Goal: Information Seeking & Learning: Find specific fact

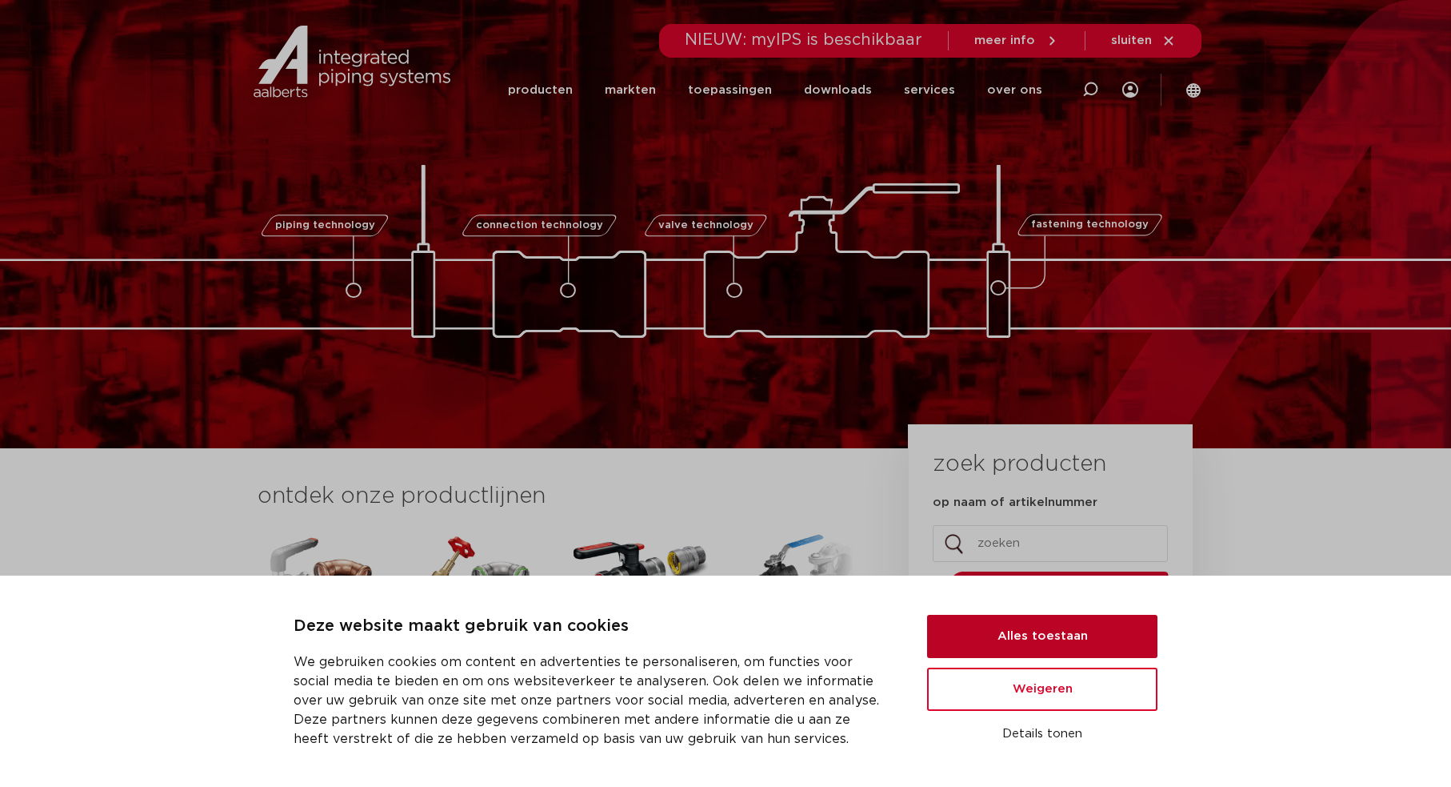
click at [1046, 635] on button "Alles toestaan" at bounding box center [1042, 635] width 230 height 43
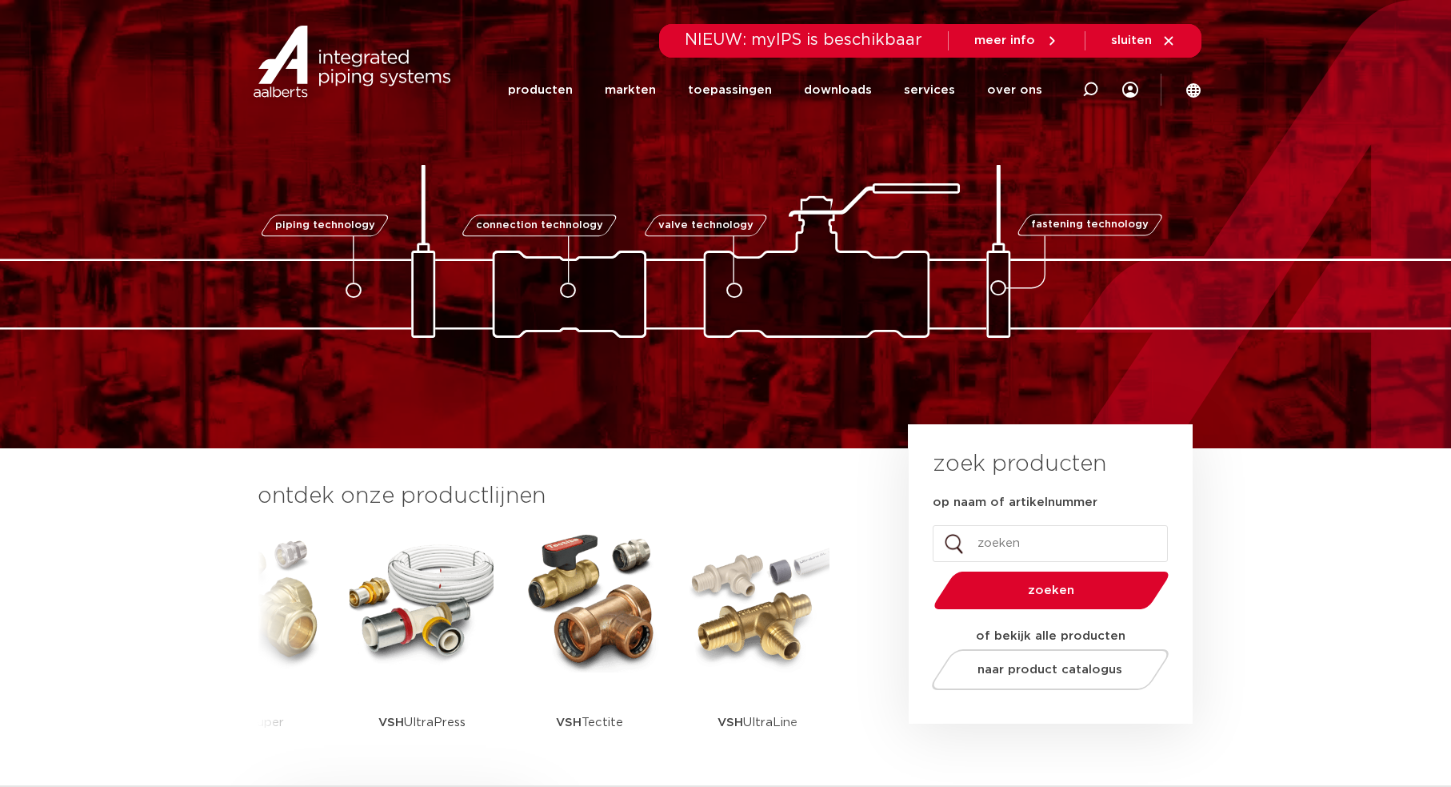
click at [1026, 541] on input "op naam of artikelnummer" at bounding box center [1050, 543] width 235 height 37
click at [1057, 526] on input "op naam of artikelnummer" at bounding box center [1050, 543] width 235 height 37
paste input "8711985542677"
type input "8711985542677"
click at [1087, 587] on span "zoeken" at bounding box center [1051, 590] width 153 height 12
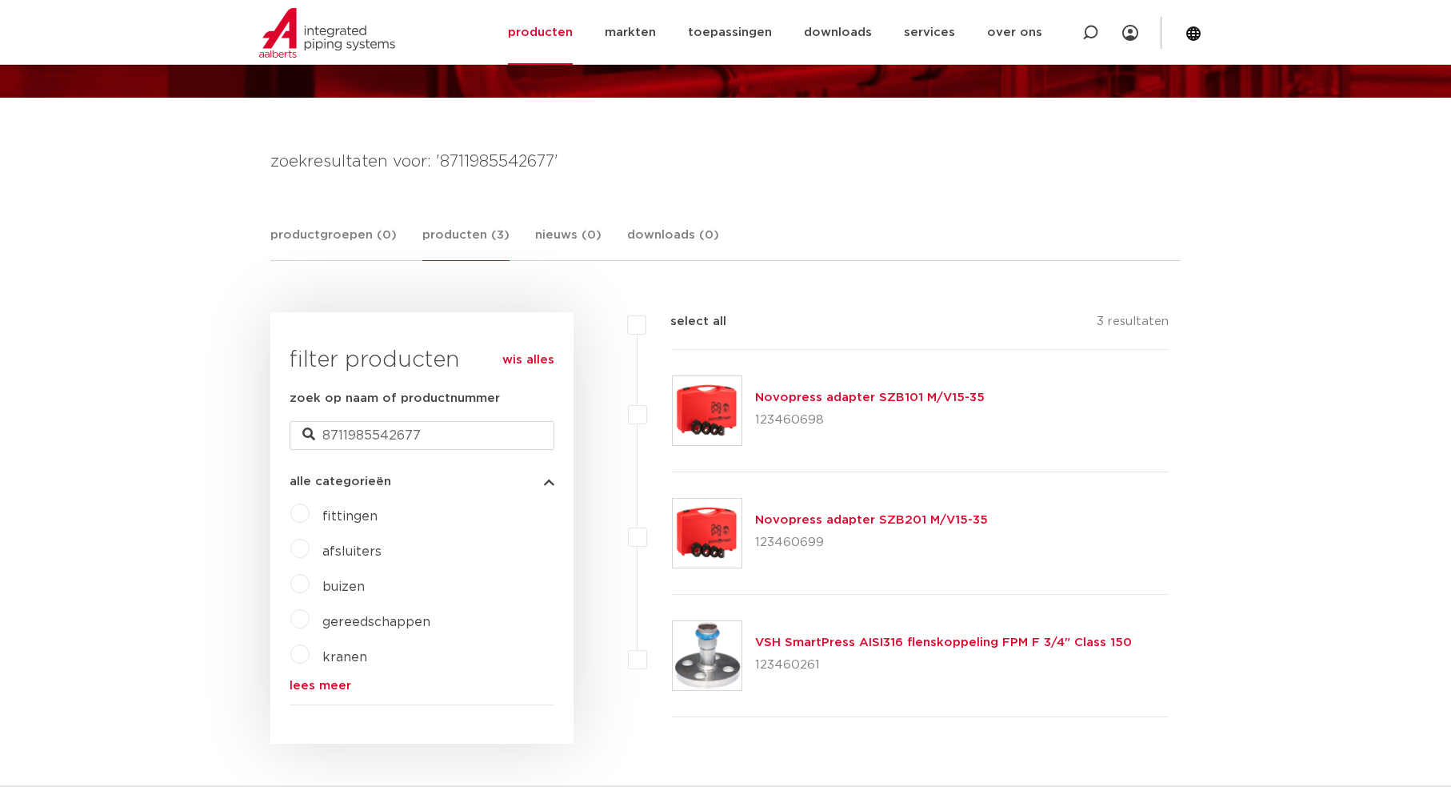
scroll to position [80, 0]
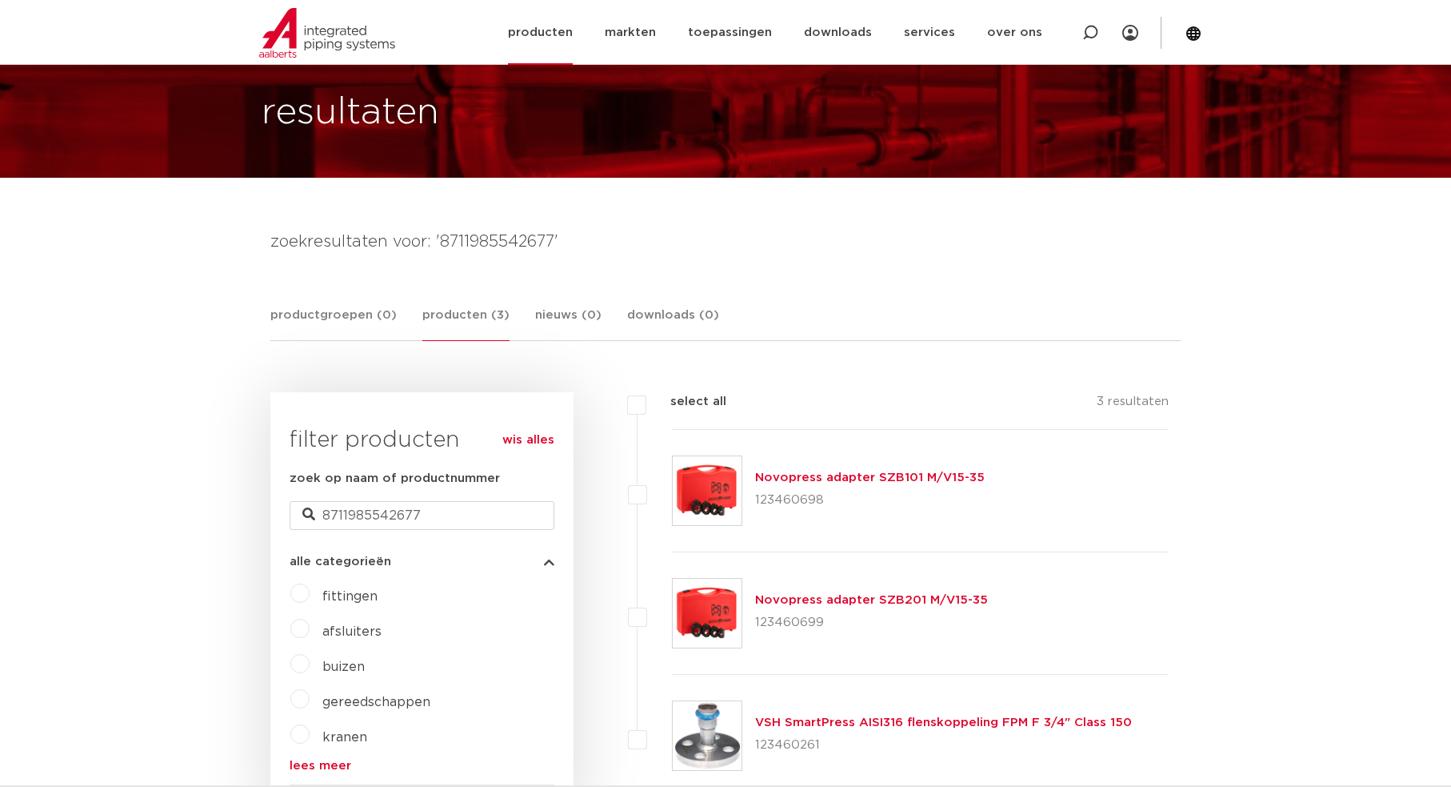
click at [540, 27] on link "producten" at bounding box center [540, 32] width 65 height 65
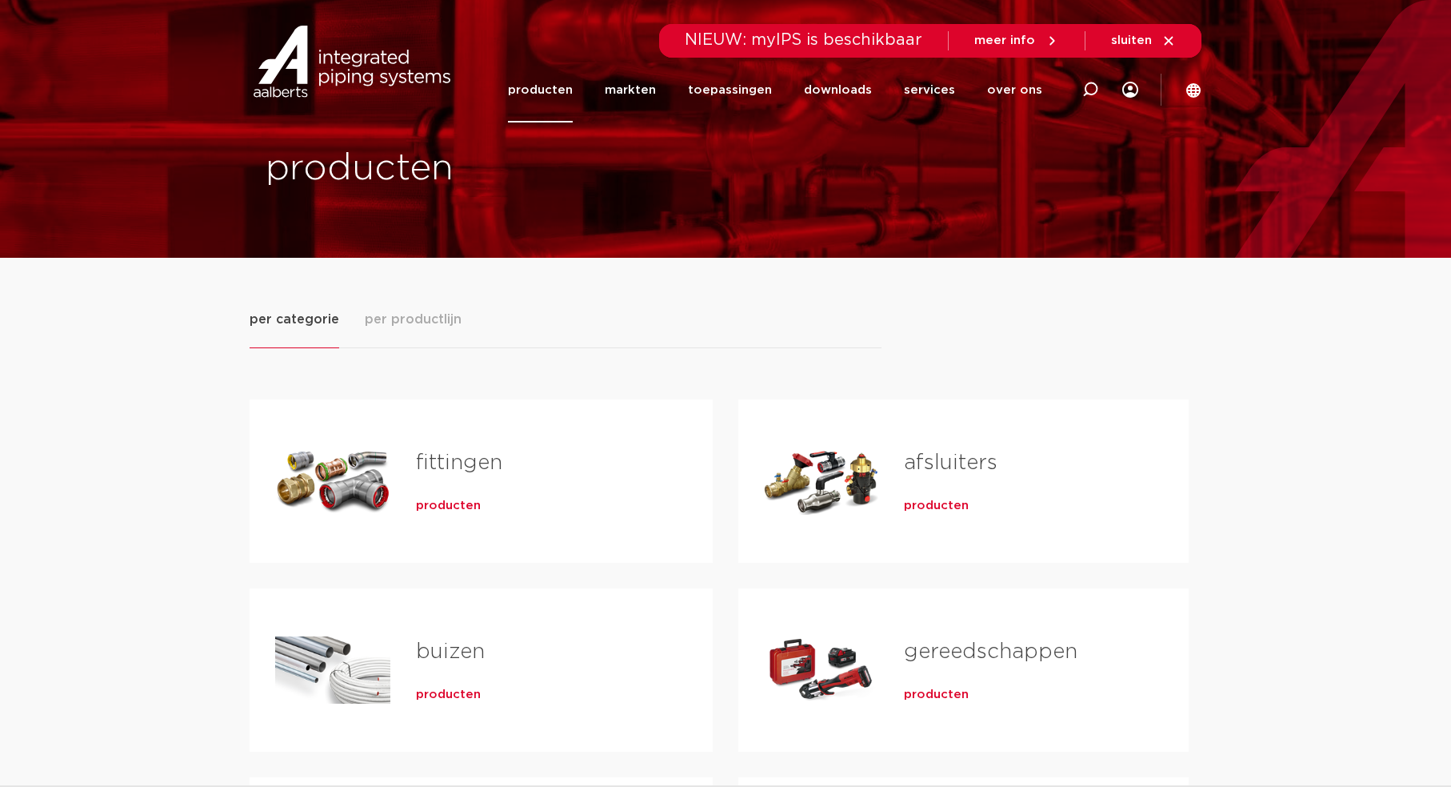
click at [948, 688] on span "producten" at bounding box center [936, 695] width 65 height 16
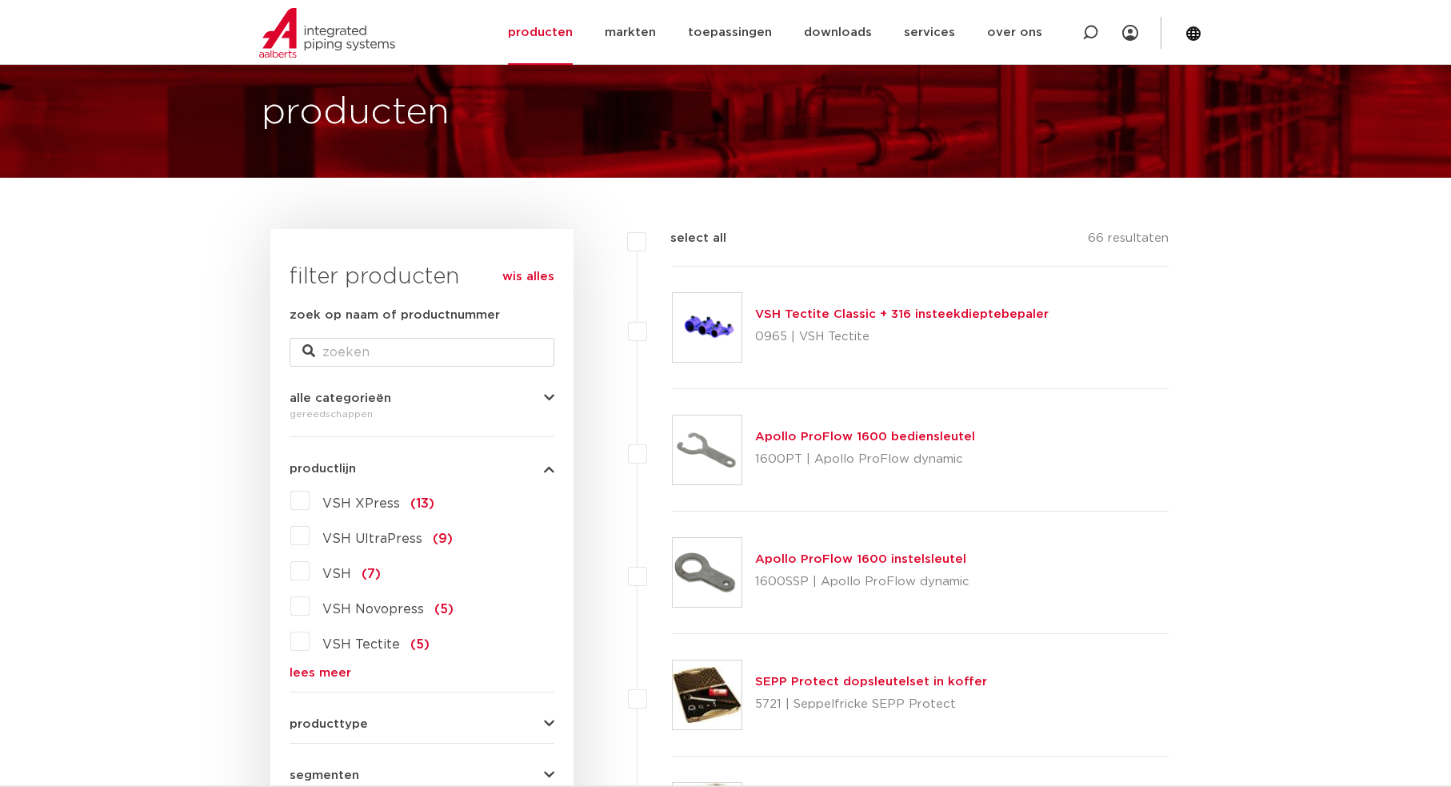
scroll to position [240, 0]
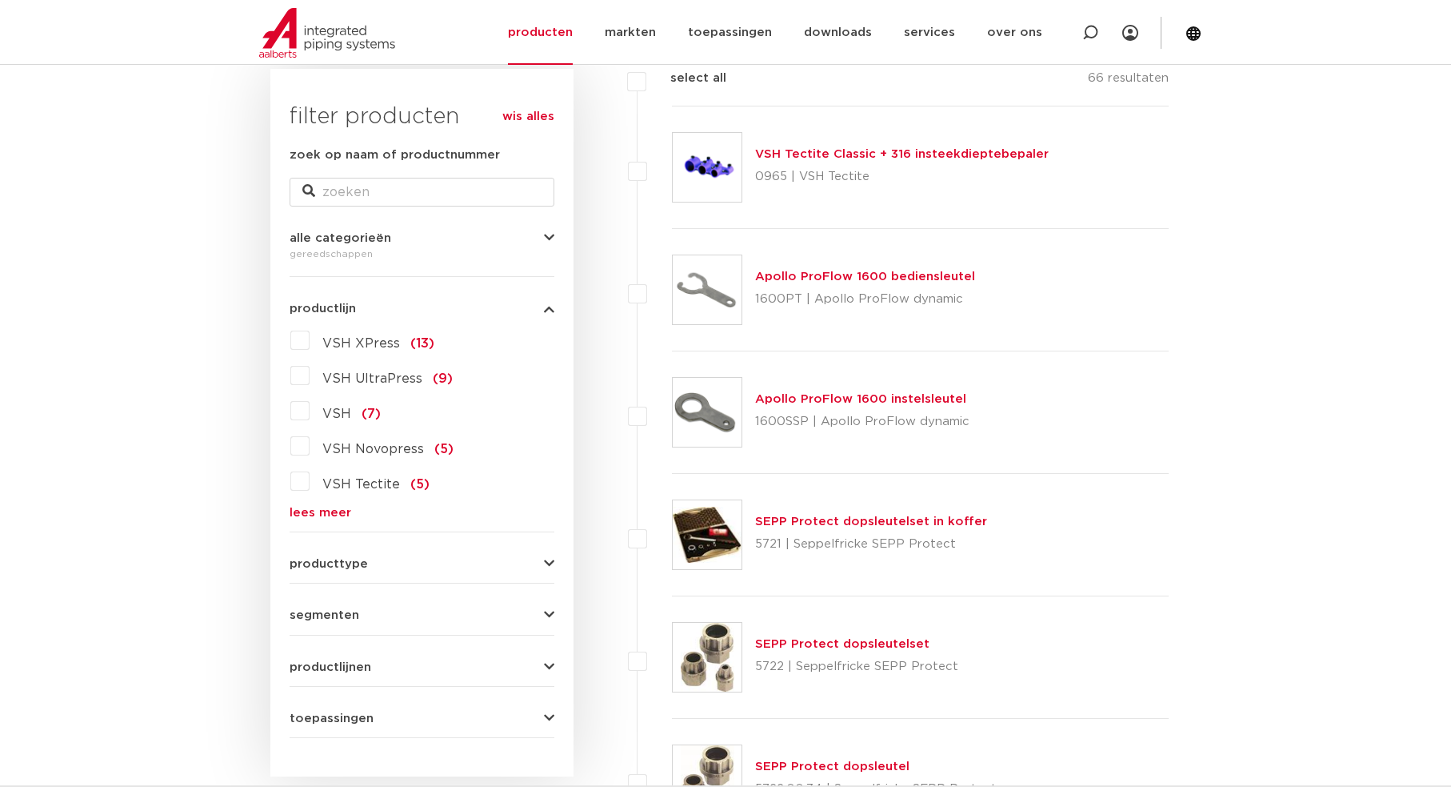
click at [310, 445] on label "VSH Novopress (5)" at bounding box center [382, 446] width 144 height 26
click at [0, 0] on input "VSH Novopress (5)" at bounding box center [0, 0] width 0 height 0
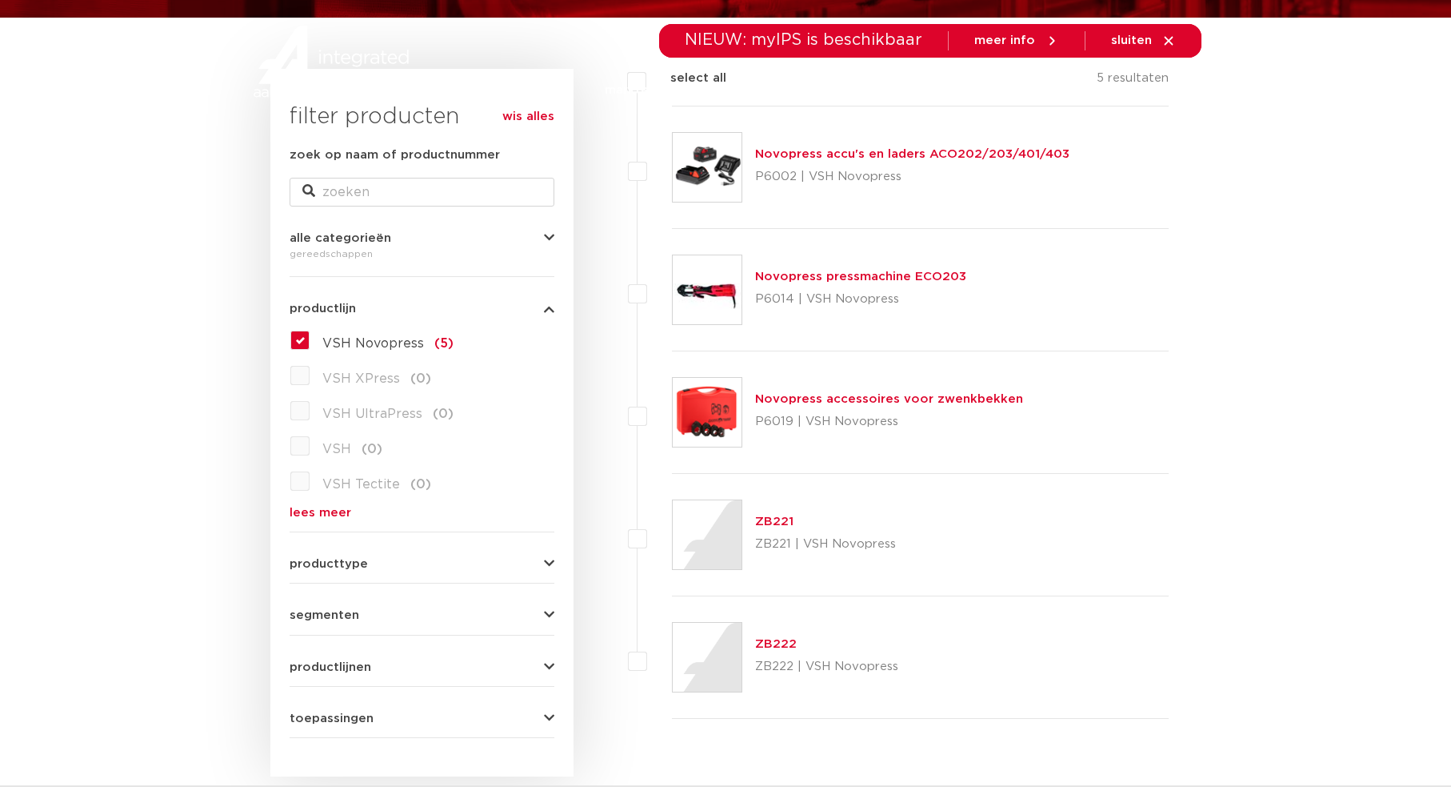
click at [867, 270] on link "Novopress pressmachine ECO203" at bounding box center [860, 276] width 211 height 12
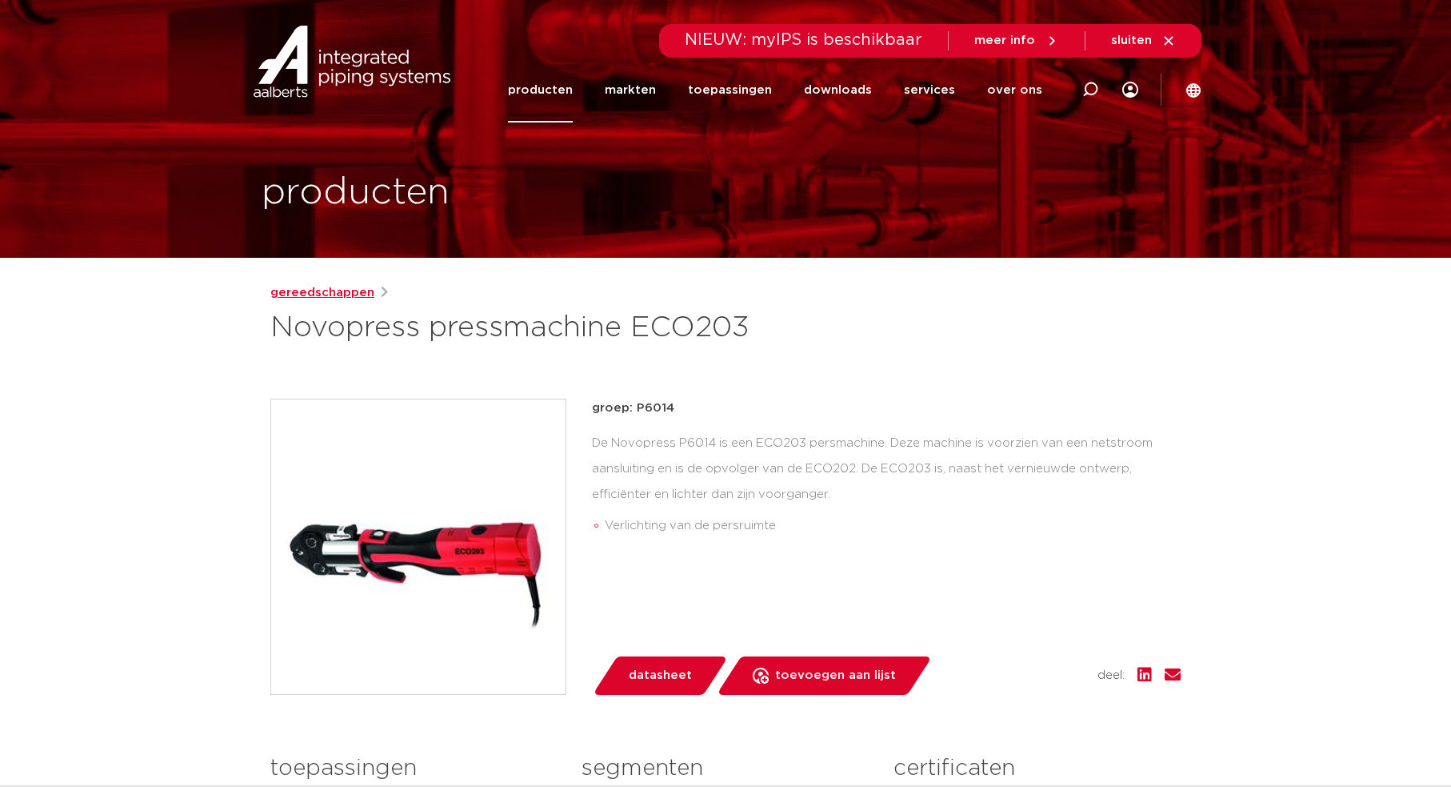
click at [355, 294] on link "gereedschappen" at bounding box center [322, 292] width 104 height 19
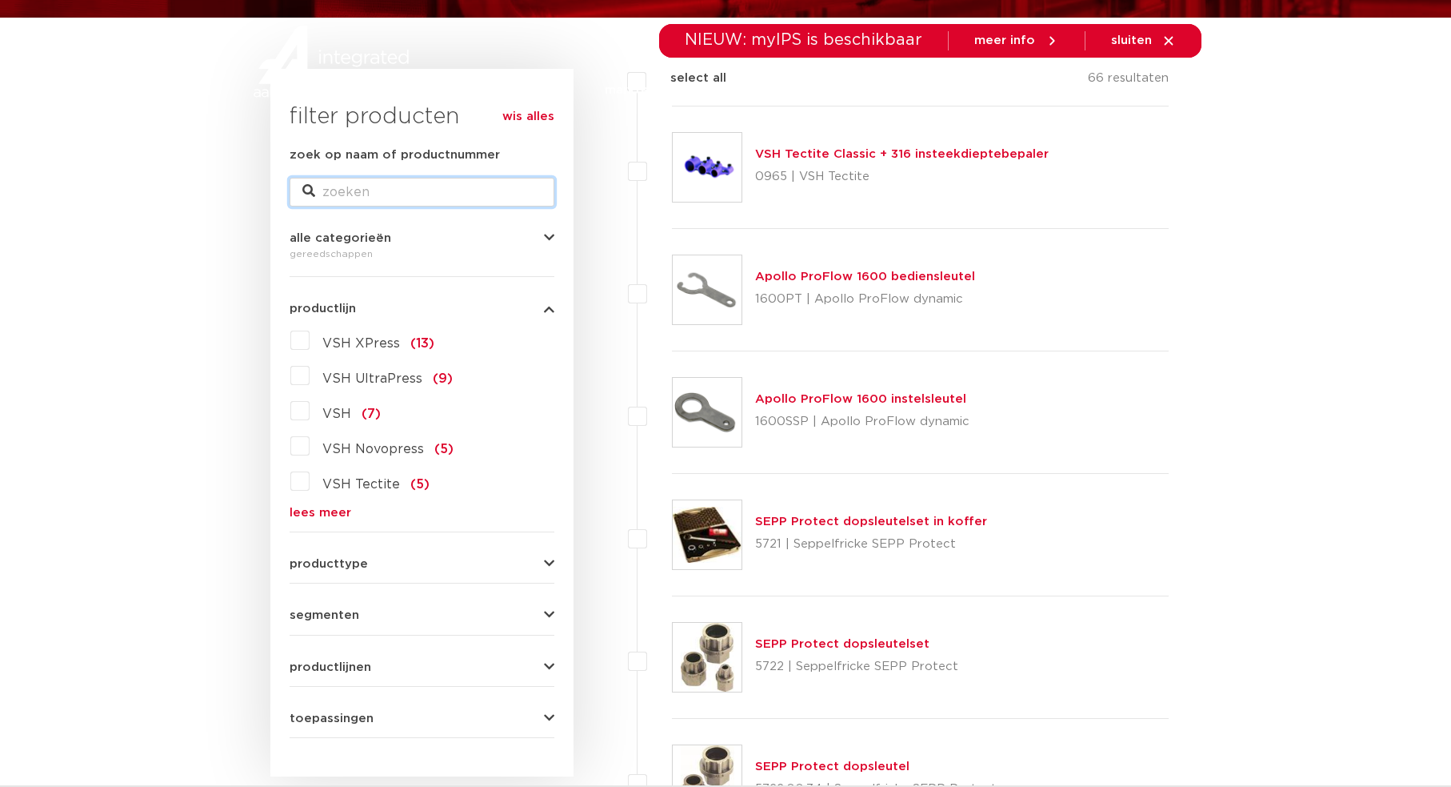
click at [470, 197] on input "zoek op naam of productnummer" at bounding box center [422, 192] width 265 height 29
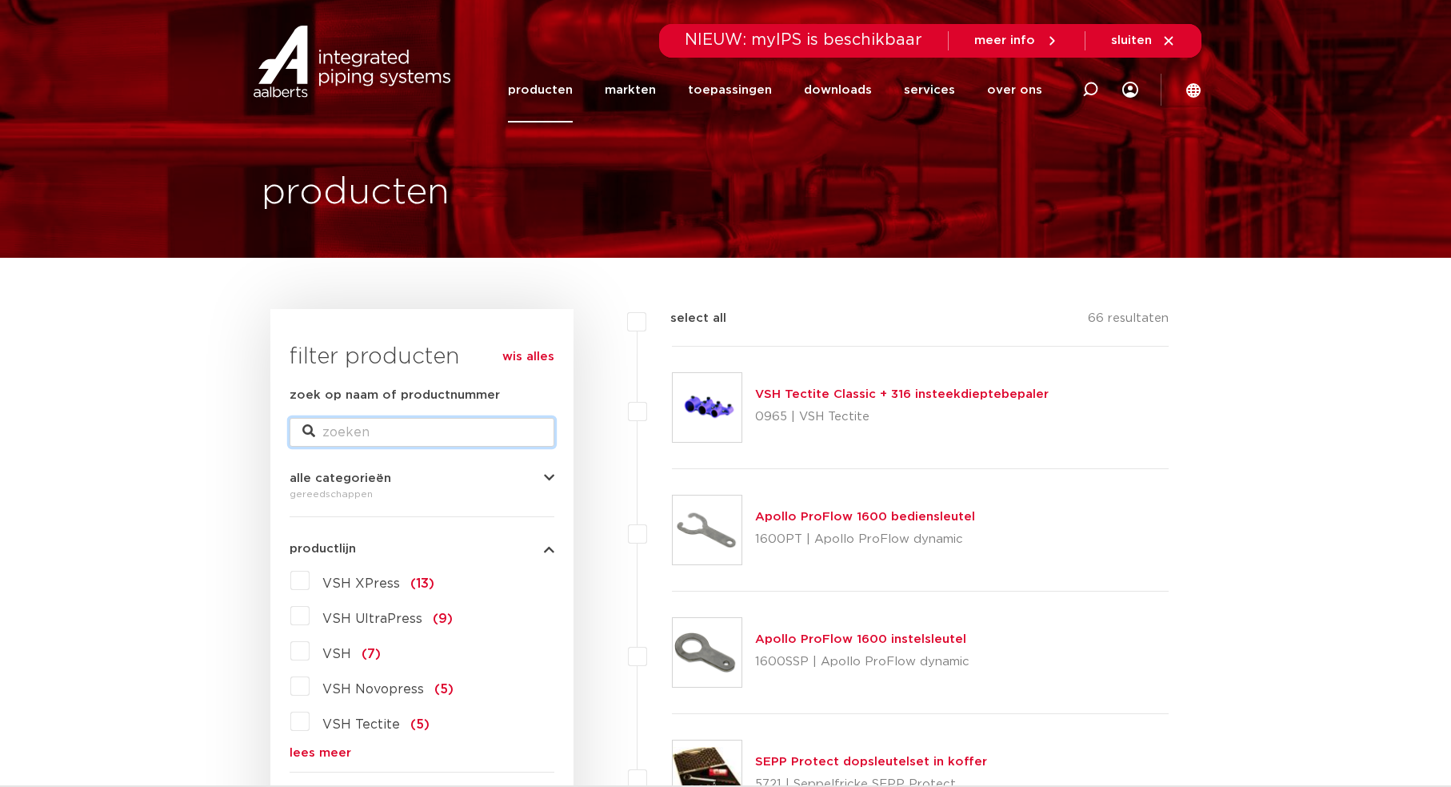
click at [365, 419] on input "zoek op naam of productnummer" at bounding box center [422, 432] width 265 height 29
paste input "Novopress"
type input "Novopress"
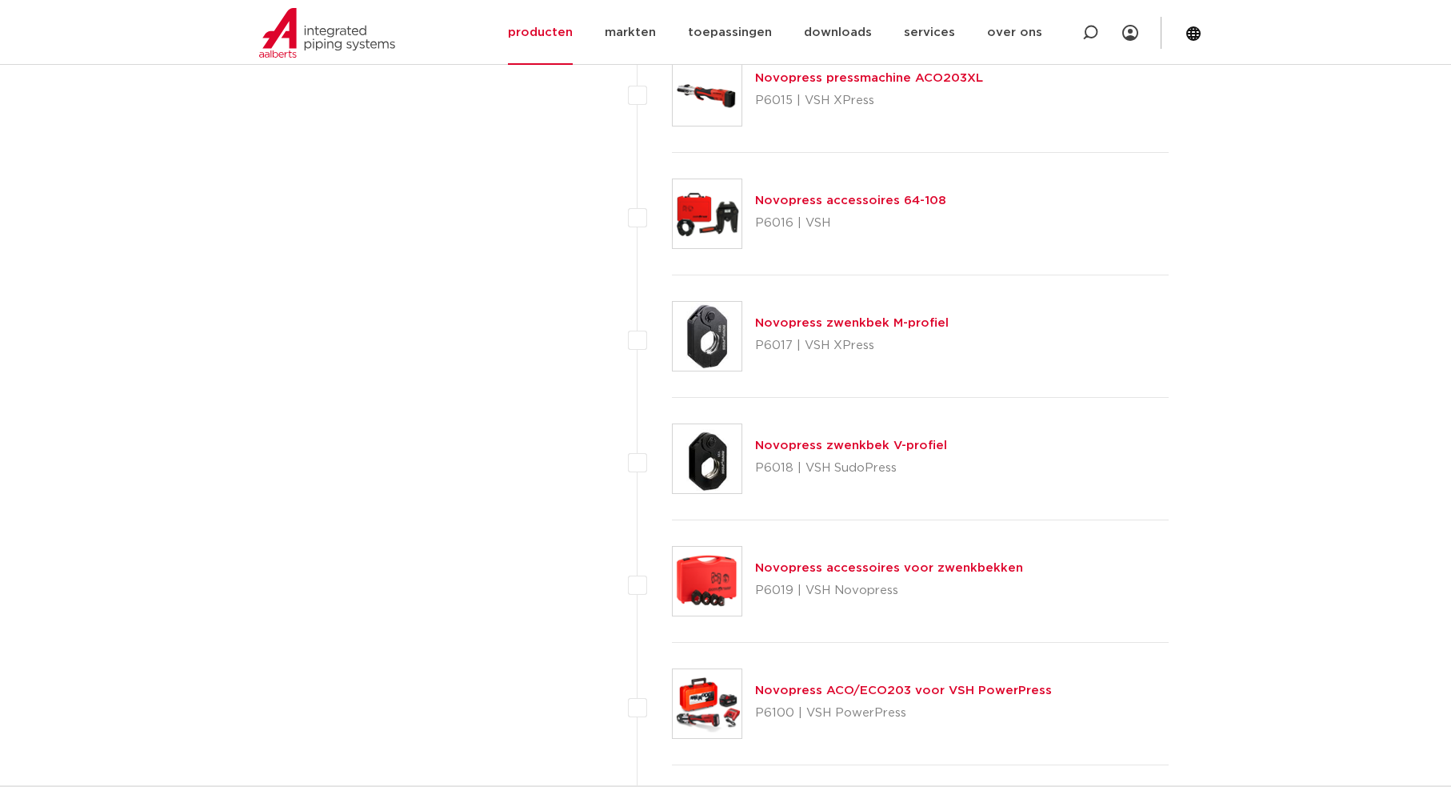
scroll to position [2640, 0]
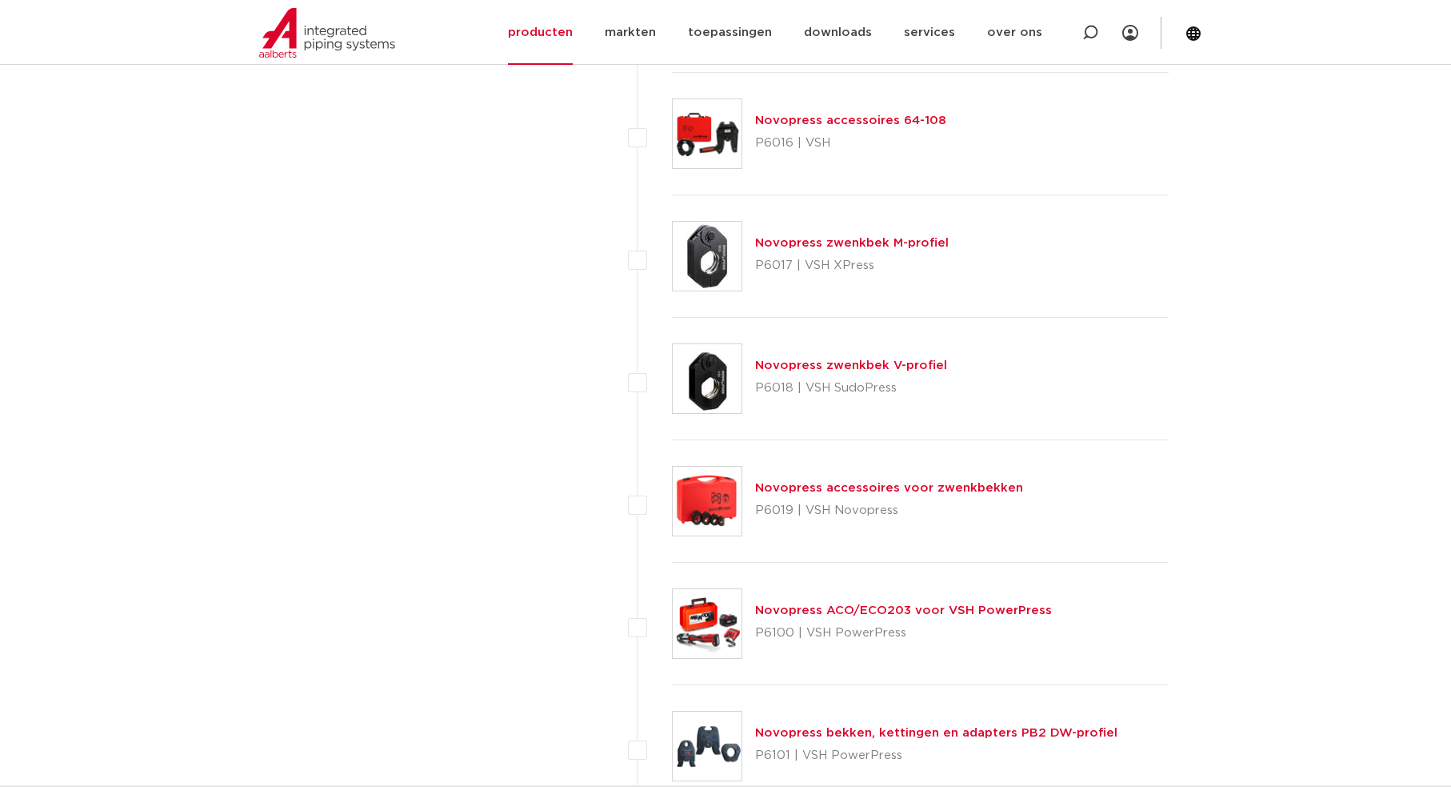
click at [800, 610] on link "Novopress ACO/ECO203 voor VSH PowerPress" at bounding box center [903, 610] width 297 height 12
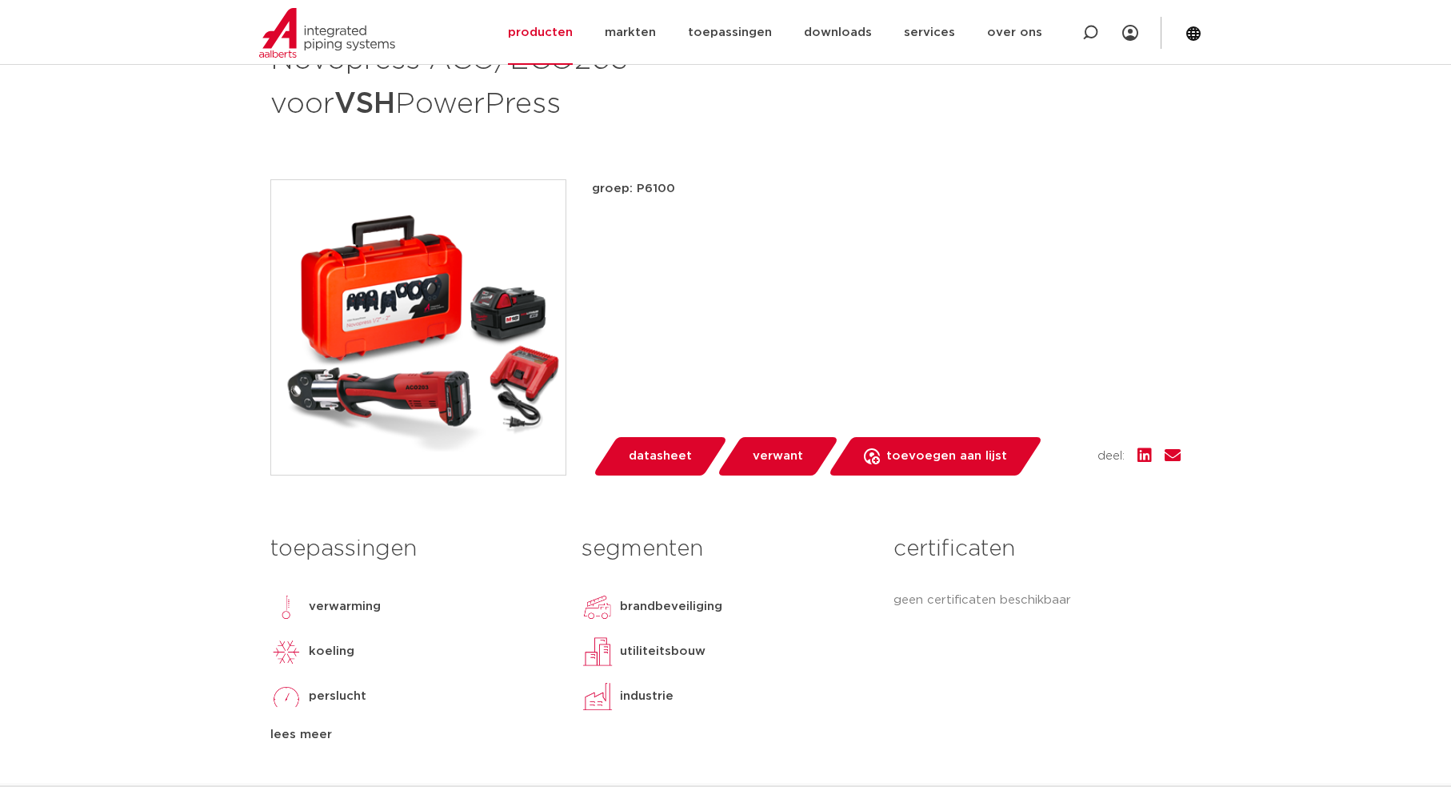
scroll to position [240, 0]
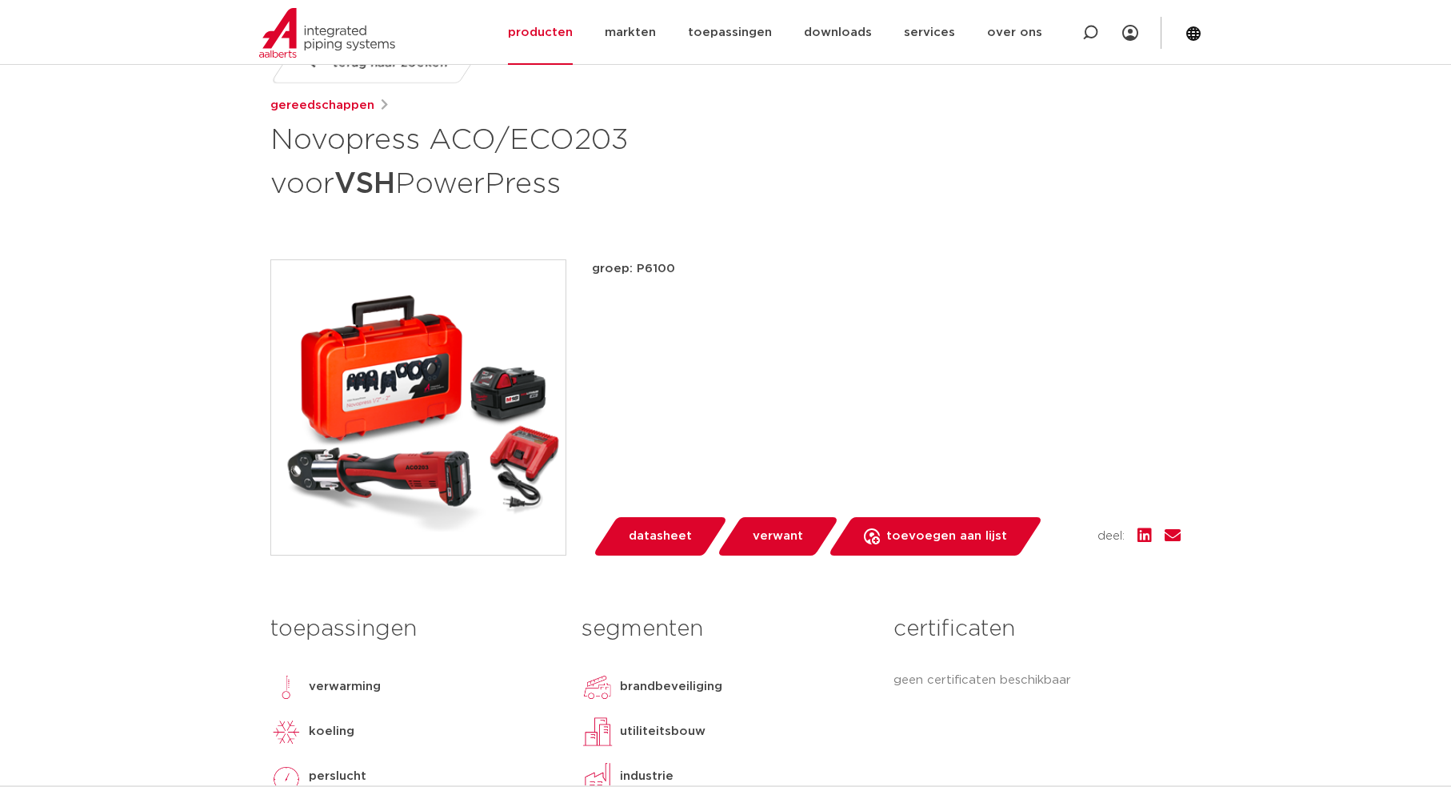
click at [667, 265] on p "groep: P6100" at bounding box center [886, 268] width 589 height 19
copy p "P6100"
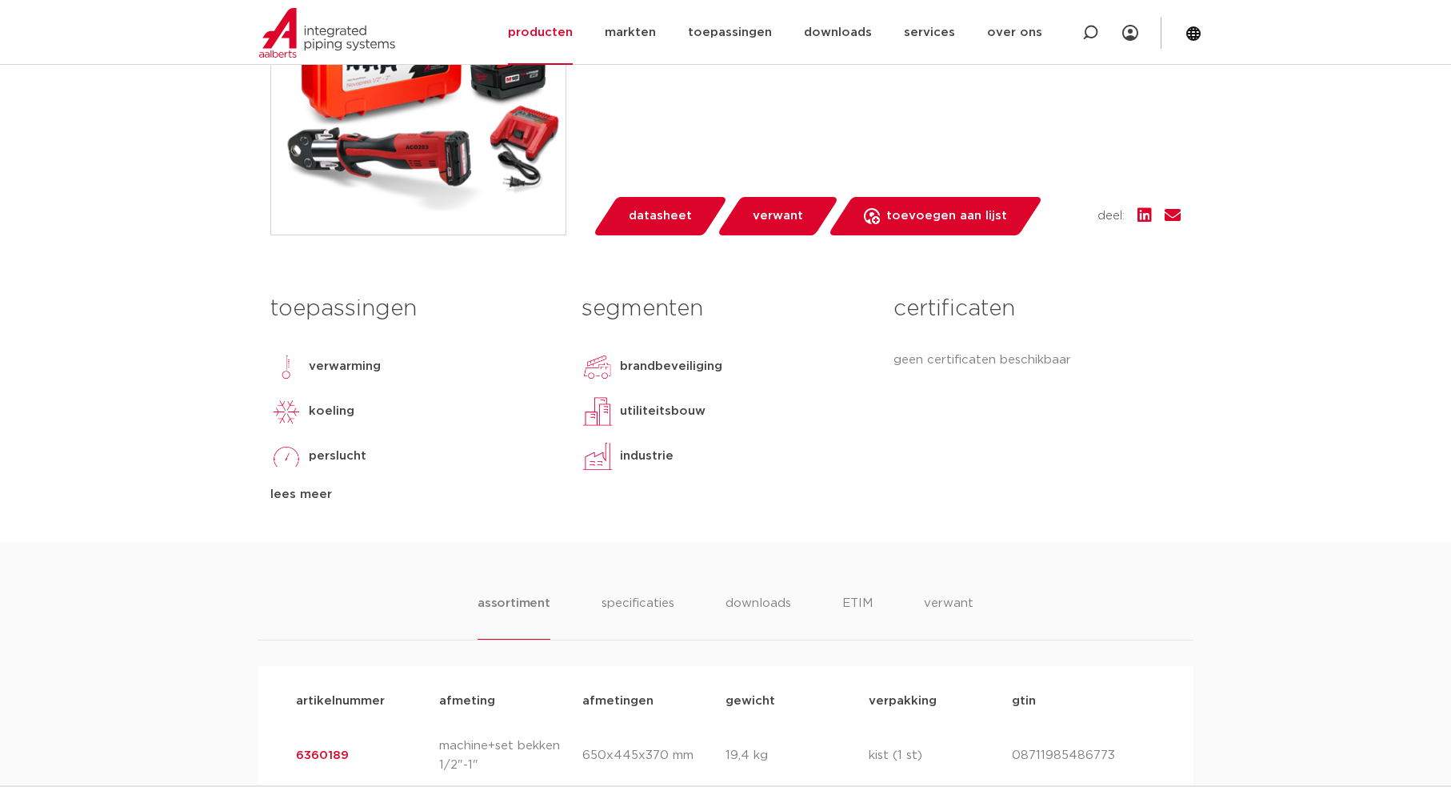
scroll to position [800, 0]
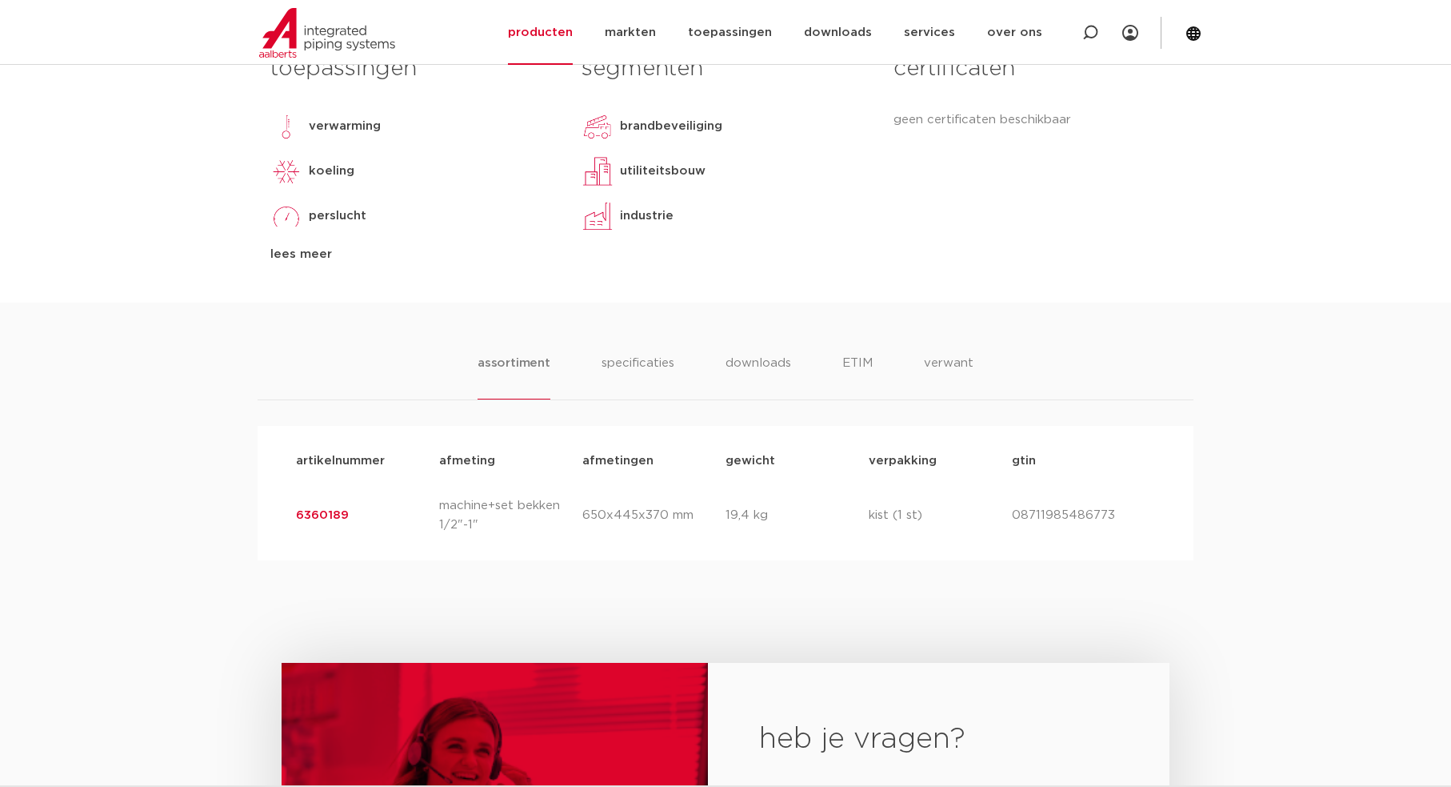
click at [1084, 517] on p "08711985486773" at bounding box center [1083, 515] width 143 height 19
copy p "08711985486773"
click at [329, 519] on link "6360189" at bounding box center [322, 515] width 53 height 12
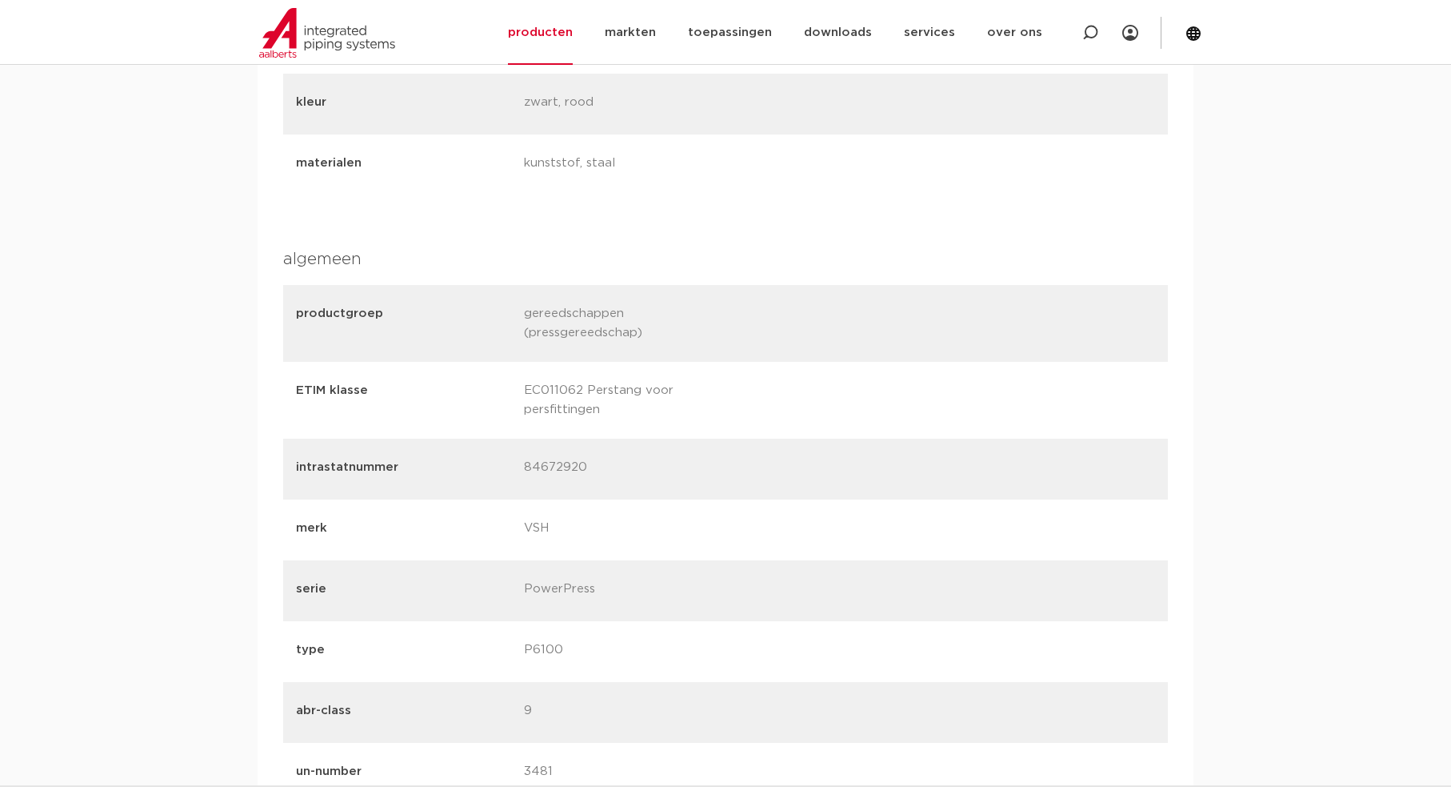
scroll to position [960, 0]
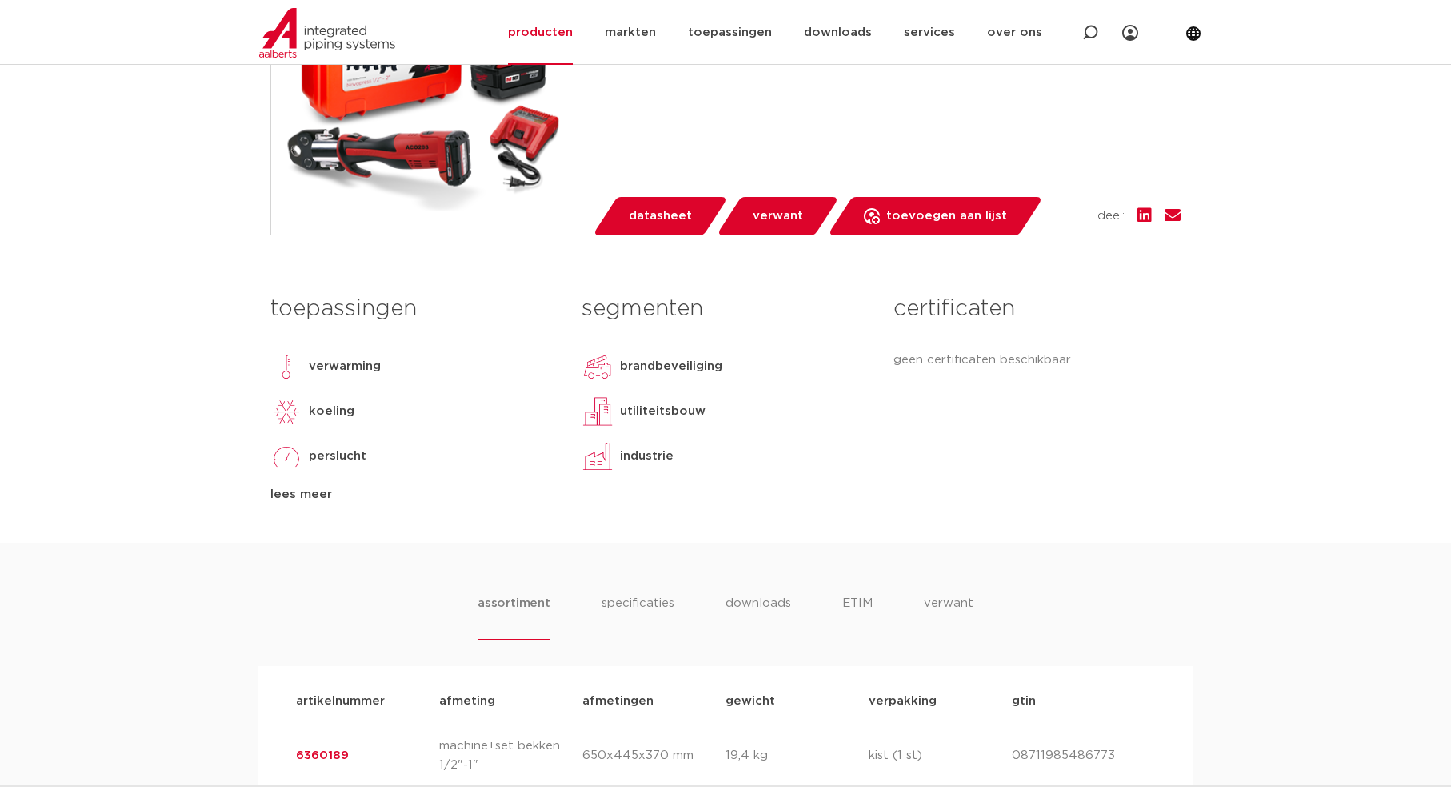
scroll to position [720, 0]
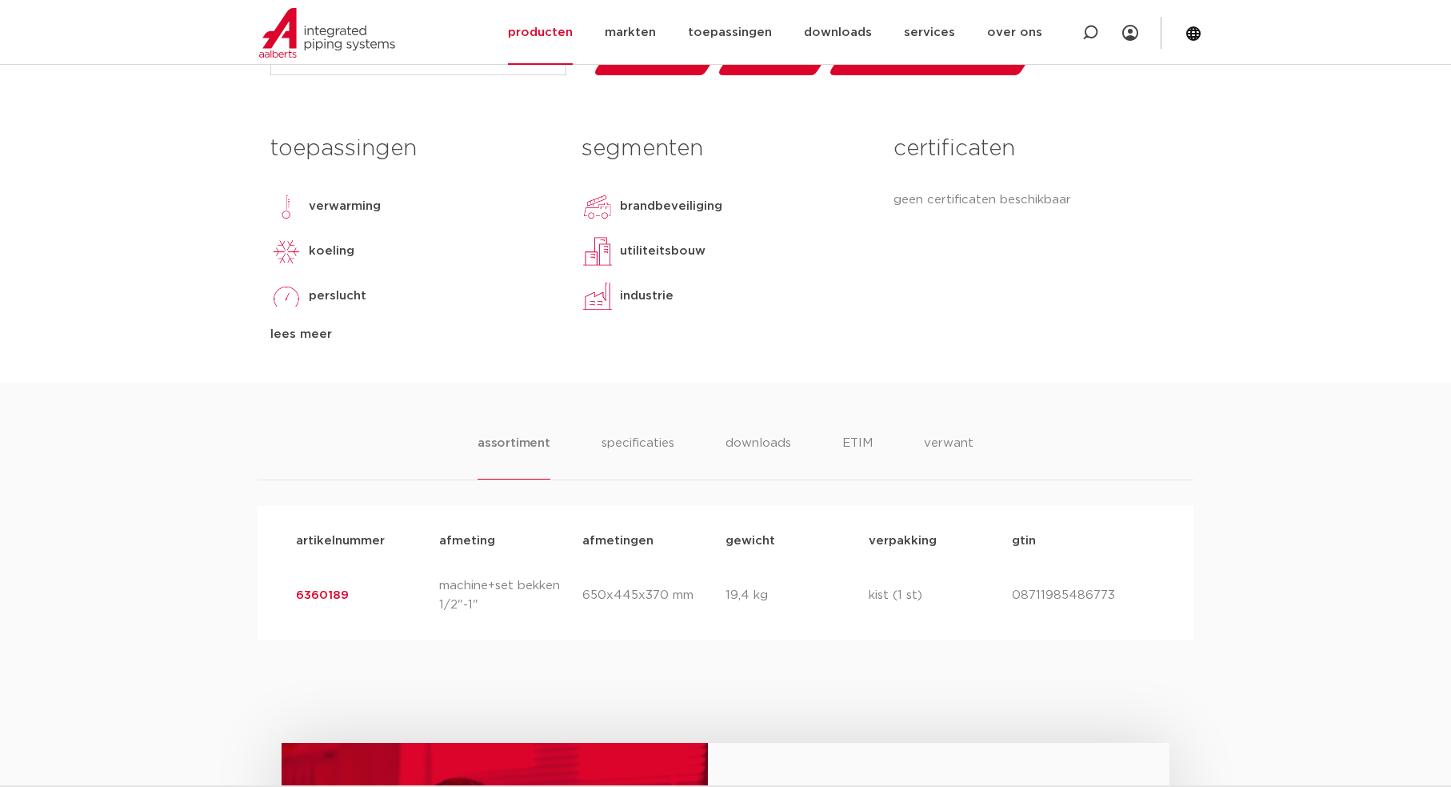
drag, startPoint x: 368, startPoint y: 600, endPoint x: 290, endPoint y: 596, distance: 78.5
click at [290, 596] on div "artikelnummer 6360189 afmeting machine+set bekken 1/2"-1" [GEOGRAPHIC_DATA] 650…" at bounding box center [725, 595] width 885 height 64
copy link "6360189"
